Goal: Information Seeking & Learning: Learn about a topic

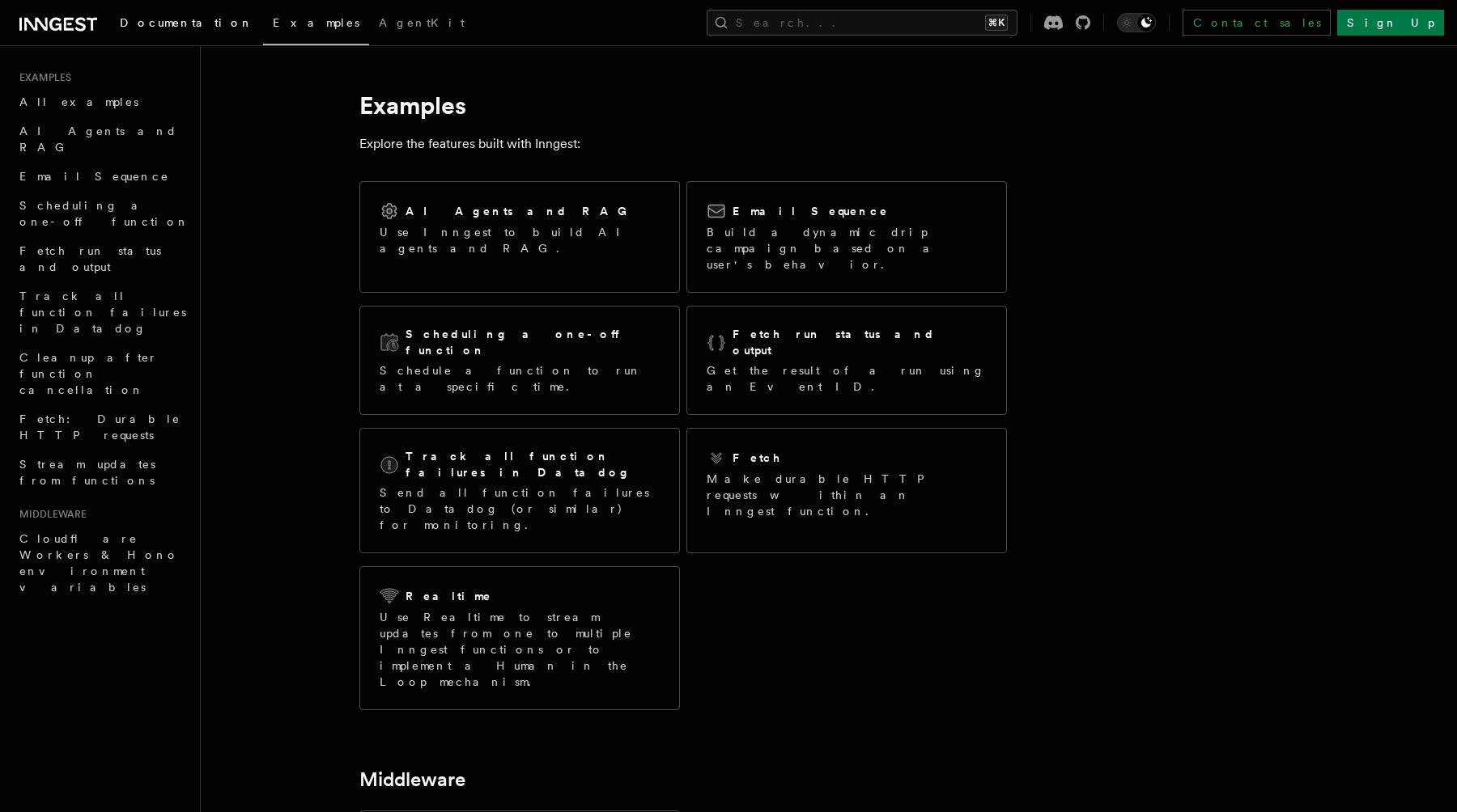
click at [159, 23] on span "Documentation" at bounding box center [187, 23] width 133 height 13
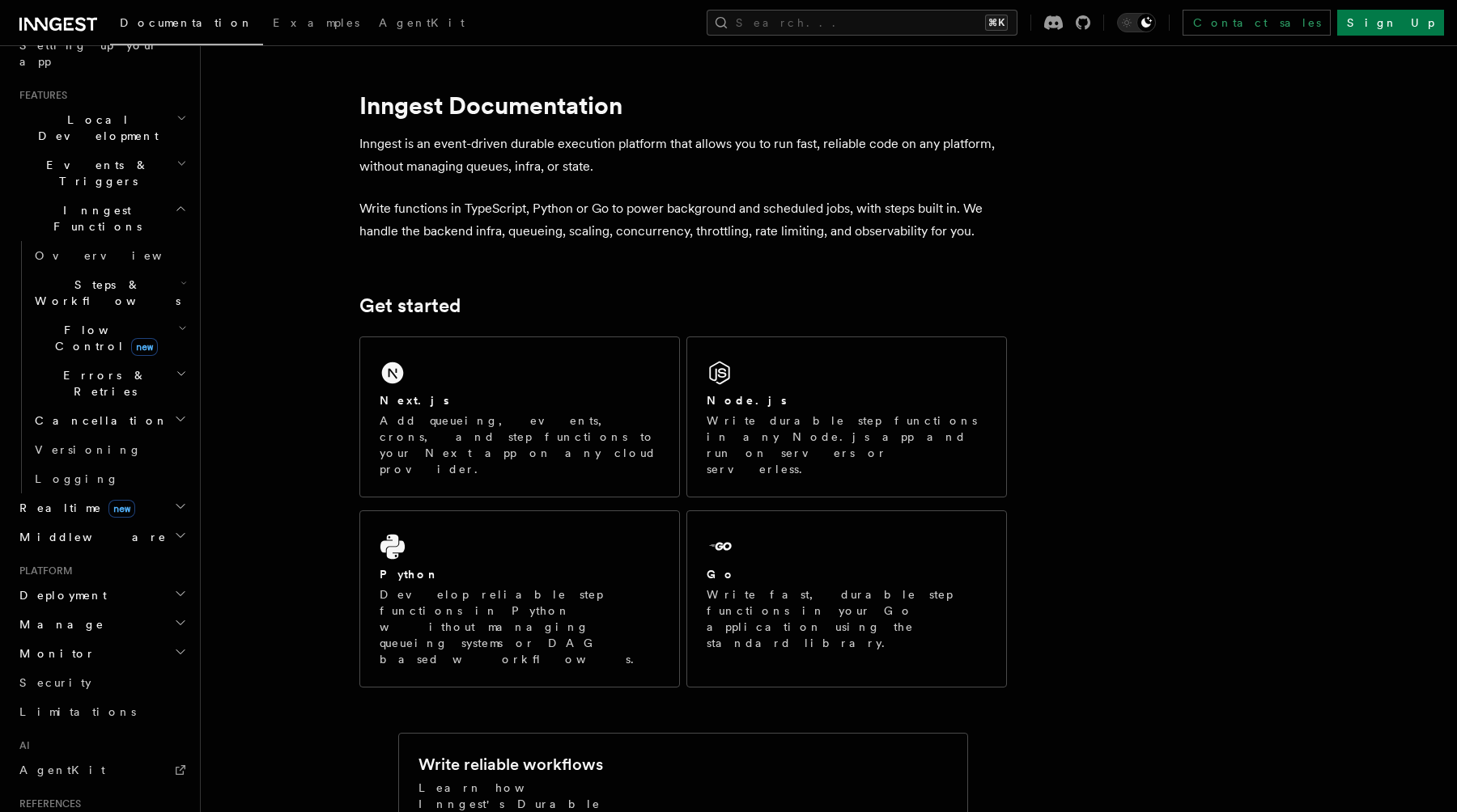
scroll to position [318, 0]
click at [102, 644] on h2 "Monitor" at bounding box center [101, 658] width 177 height 29
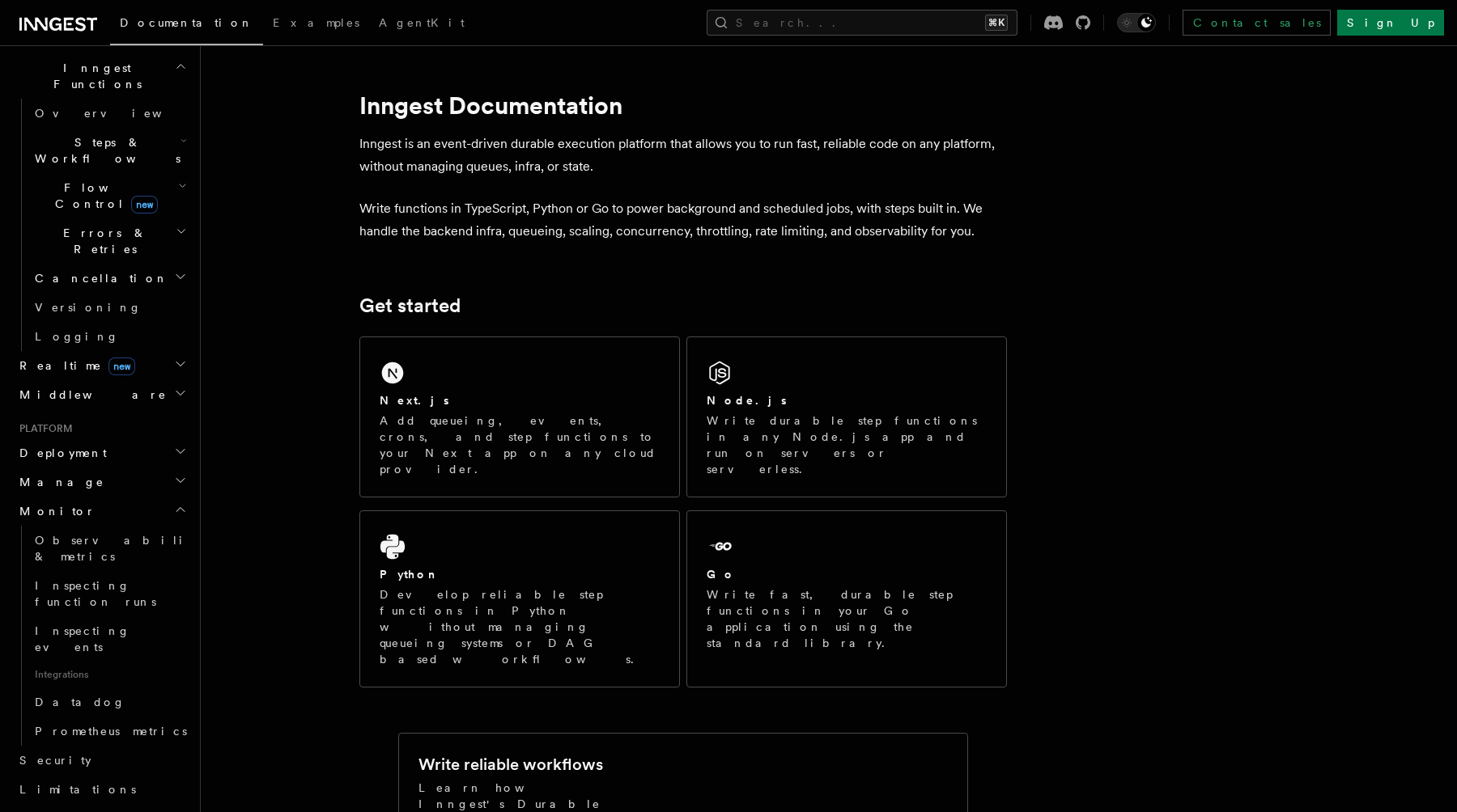
scroll to position [468, 0]
click at [111, 684] on link "Datadog" at bounding box center [109, 698] width 162 height 29
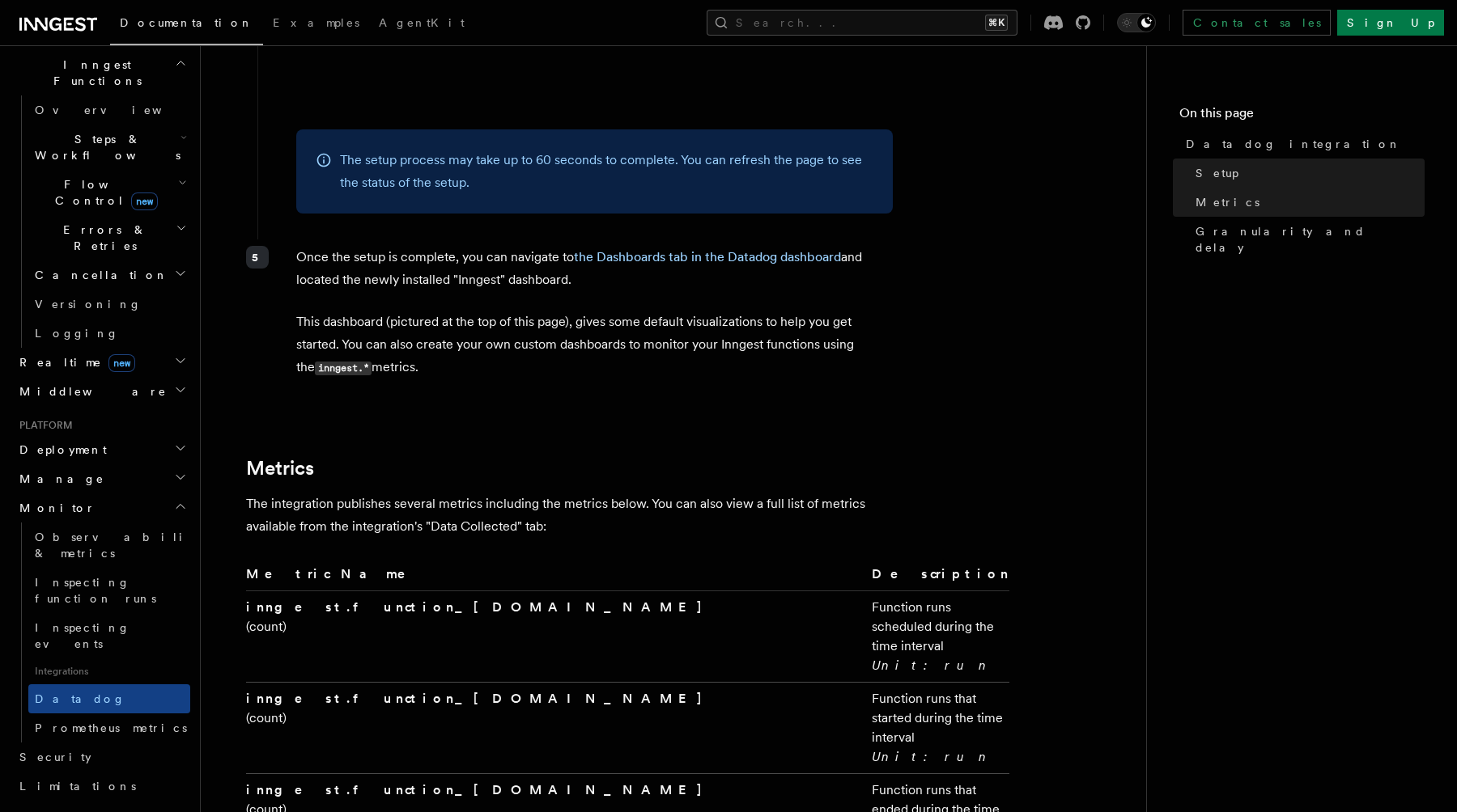
scroll to position [2268, 0]
